Goal: Transaction & Acquisition: Book appointment/travel/reservation

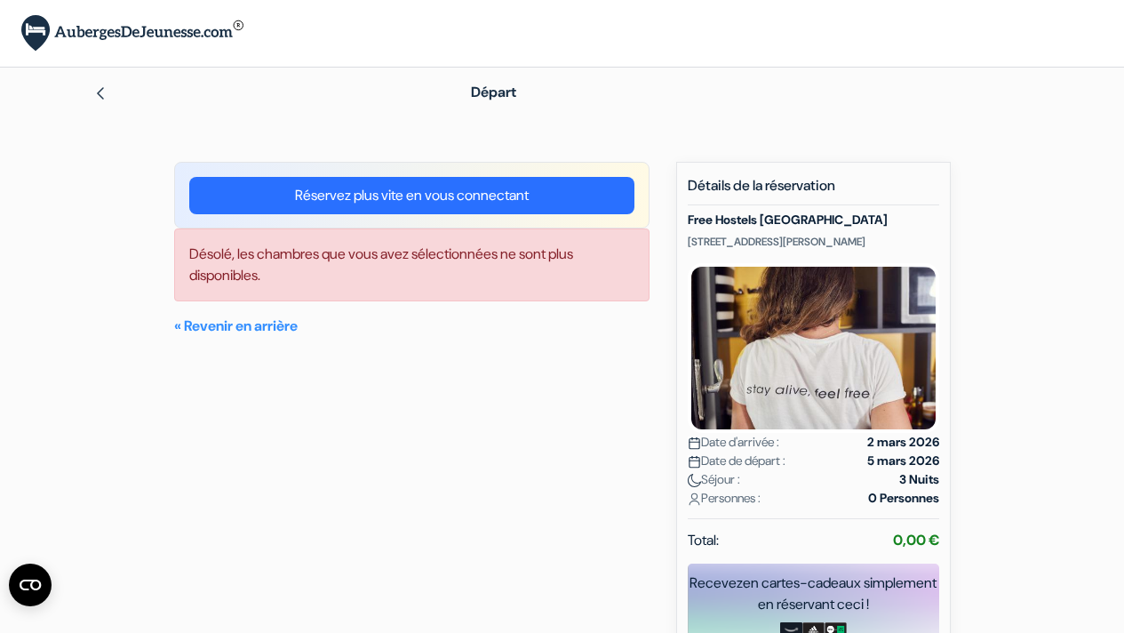
click at [100, 93] on img at bounding box center [100, 93] width 14 height 14
click at [100, 95] on img at bounding box center [100, 93] width 14 height 14
